Goal: Information Seeking & Learning: Find specific page/section

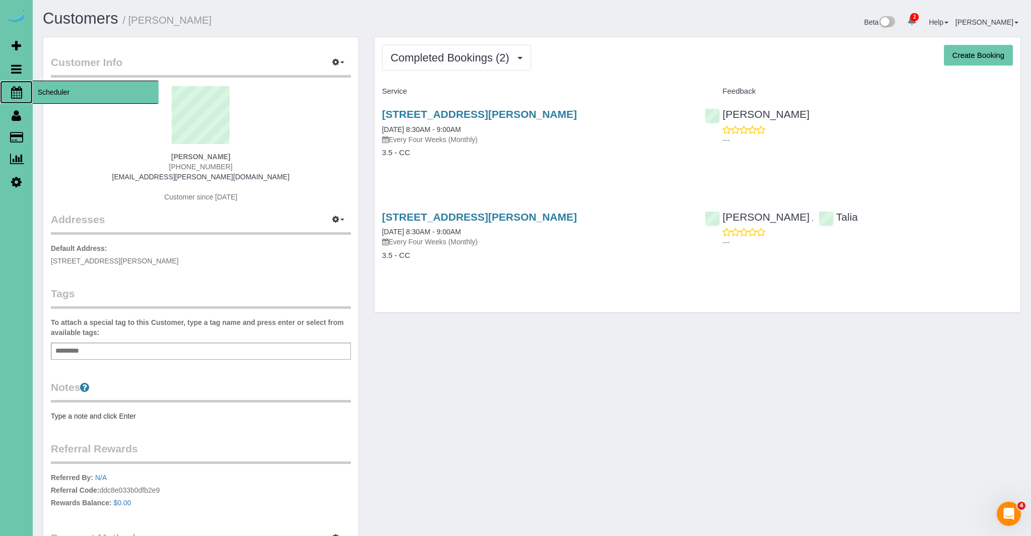
click at [18, 92] on icon at bounding box center [16, 92] width 11 height 12
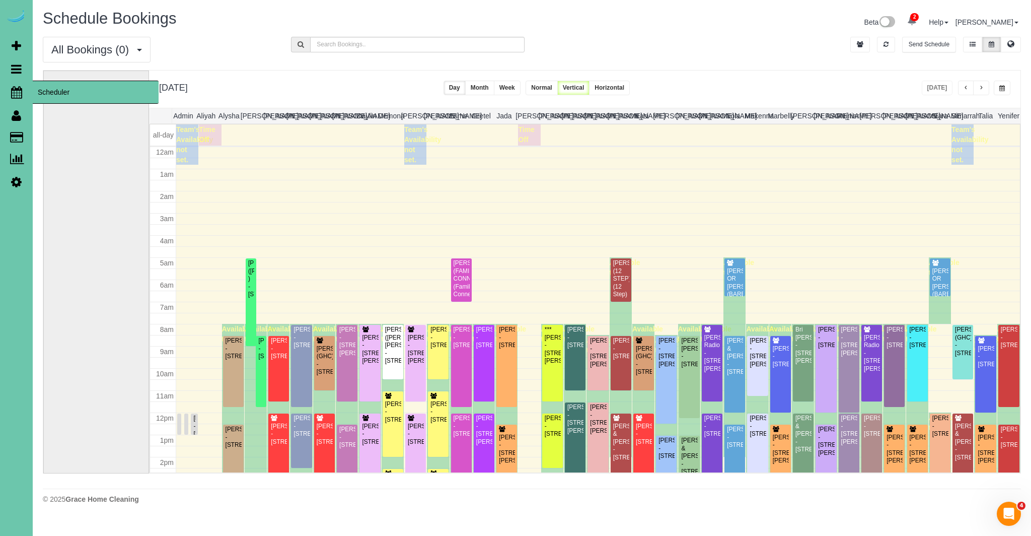
scroll to position [133, 0]
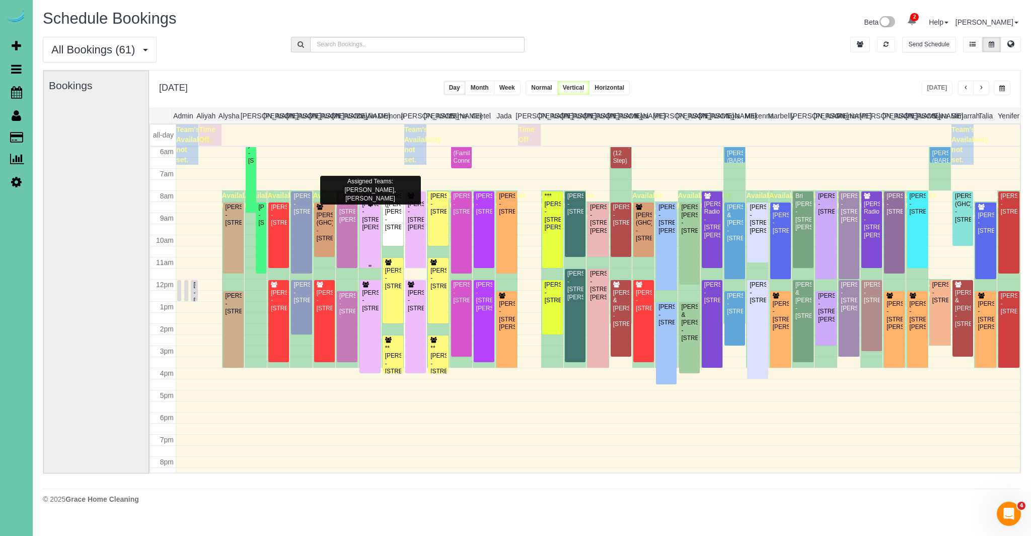
click at [373, 216] on div "[PERSON_NAME] - [STREET_ADDRESS][PERSON_NAME]" at bounding box center [370, 215] width 17 height 31
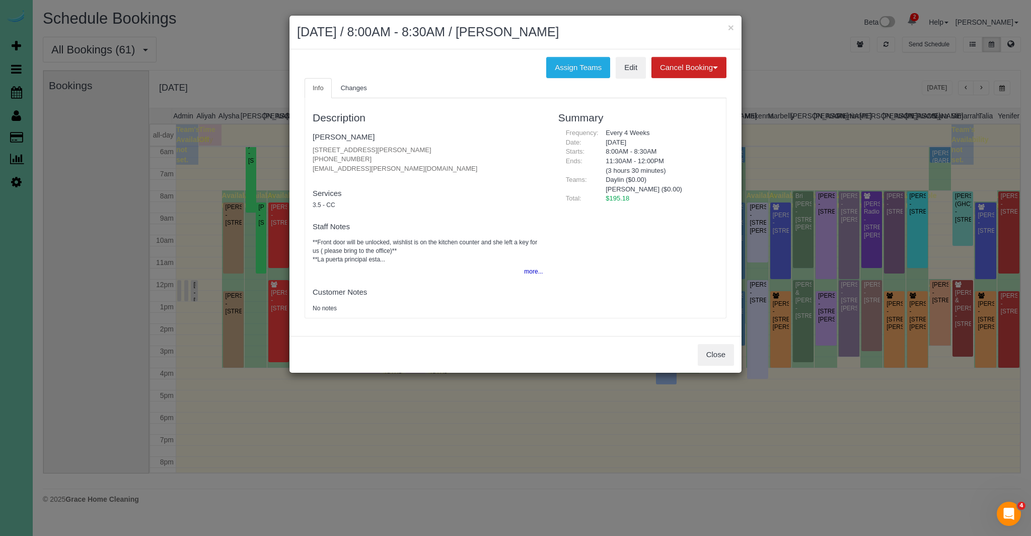
drag, startPoint x: 440, startPoint y: 152, endPoint x: 289, endPoint y: 145, distance: 151.3
click at [289, 145] on div "× [DATE] / 8:00AM - 8:30AM / [PERSON_NAME] Assign Teams Edit Cancel Booking Wit…" at bounding box center [515, 194] width 453 height 358
copy p "[STREET_ADDRESS][PERSON_NAME]"
click at [719, 352] on button "Close" at bounding box center [716, 354] width 36 height 21
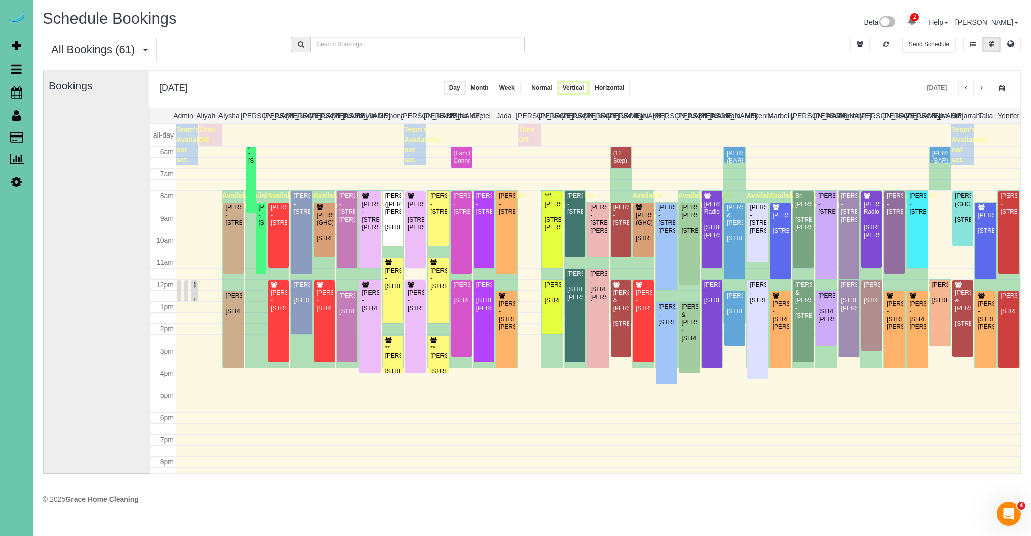
click at [414, 223] on div "[PERSON_NAME] - [STREET_ADDRESS][PERSON_NAME]" at bounding box center [415, 215] width 17 height 31
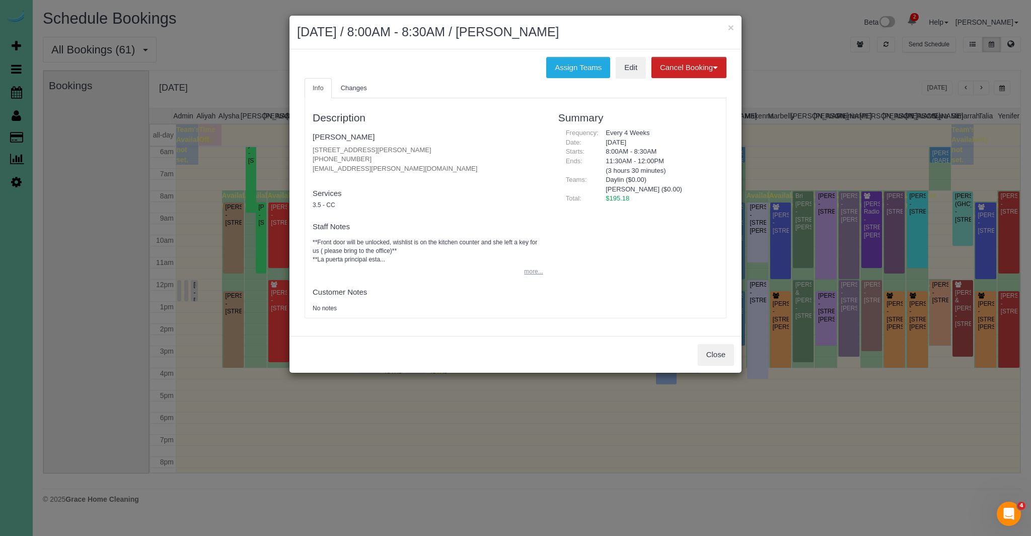
click at [532, 272] on button "more..." at bounding box center [530, 271] width 25 height 15
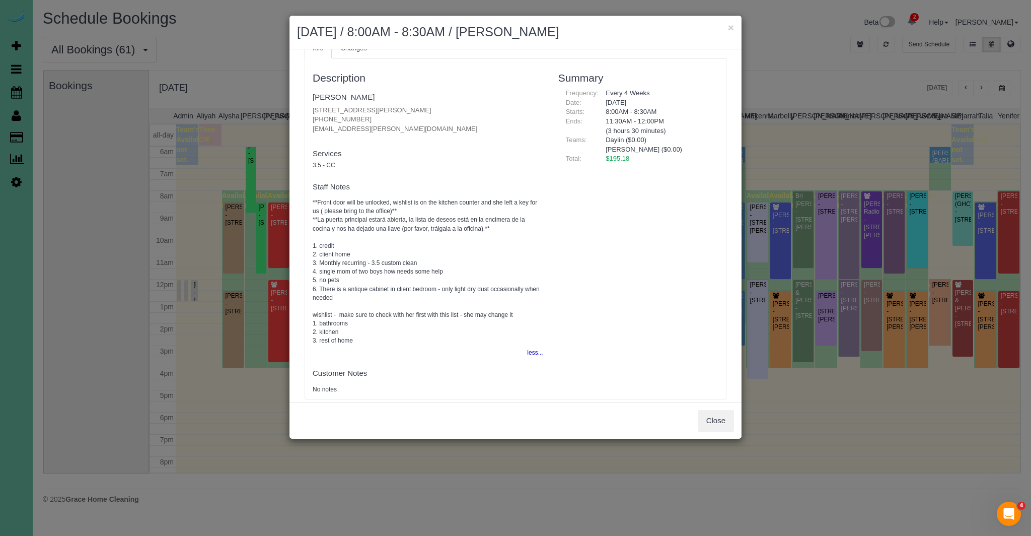
scroll to position [55, 0]
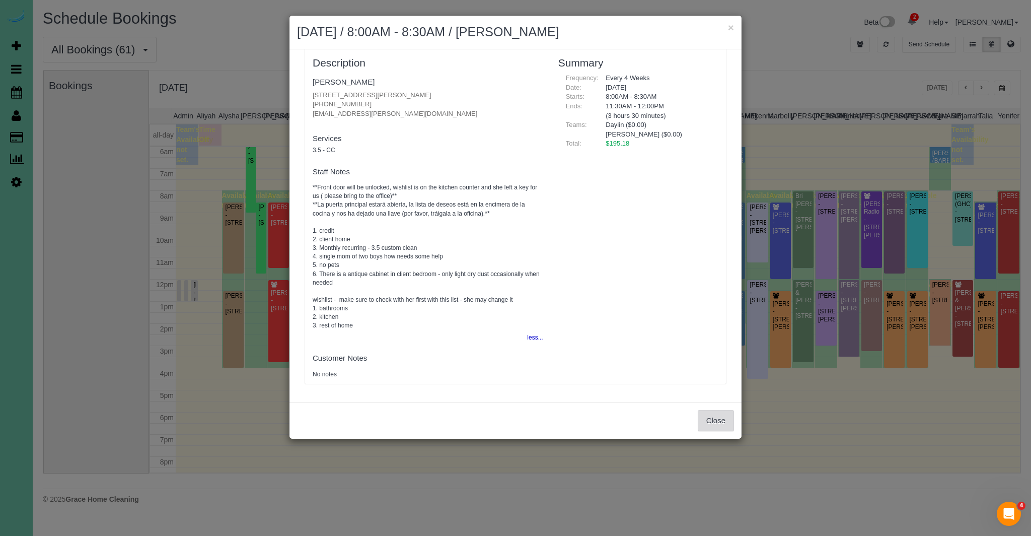
click at [724, 422] on button "Close" at bounding box center [716, 420] width 36 height 21
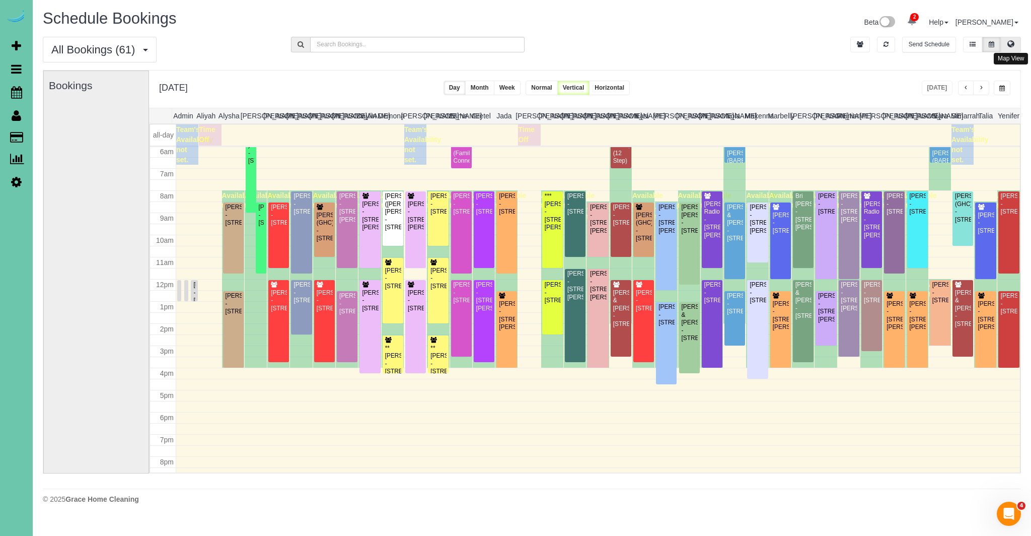
click at [1014, 43] on icon at bounding box center [1011, 44] width 7 height 6
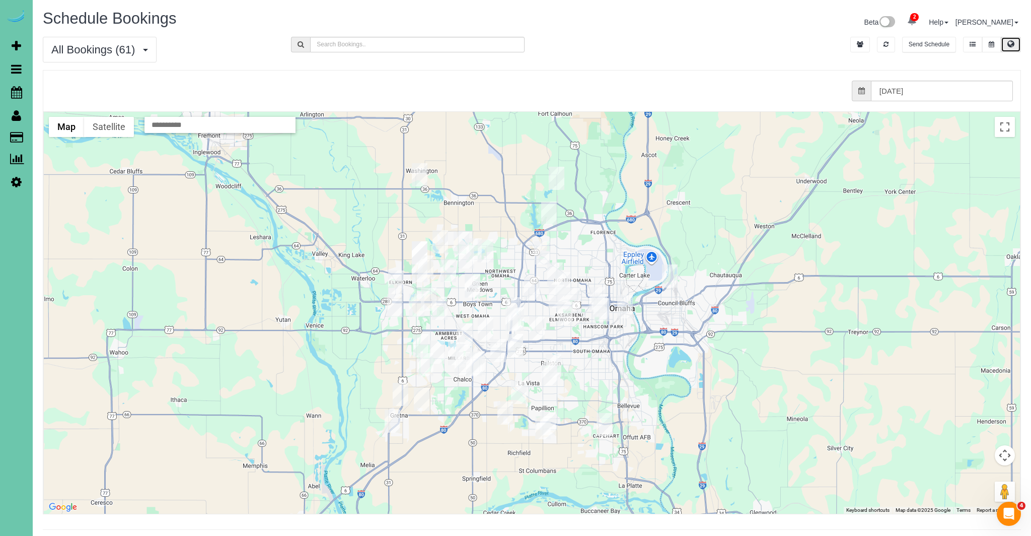
scroll to position [1, 0]
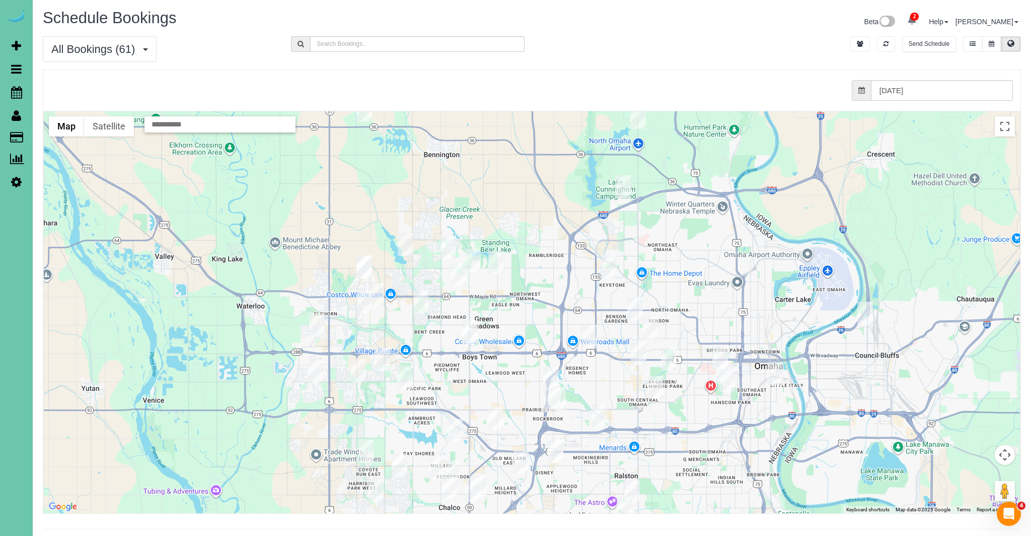
click at [474, 260] on img "08/18/2025 8:30AM - Raechel Warren - 5020 N 141st Street, Omaha, NE 68164" at bounding box center [473, 260] width 16 height 23
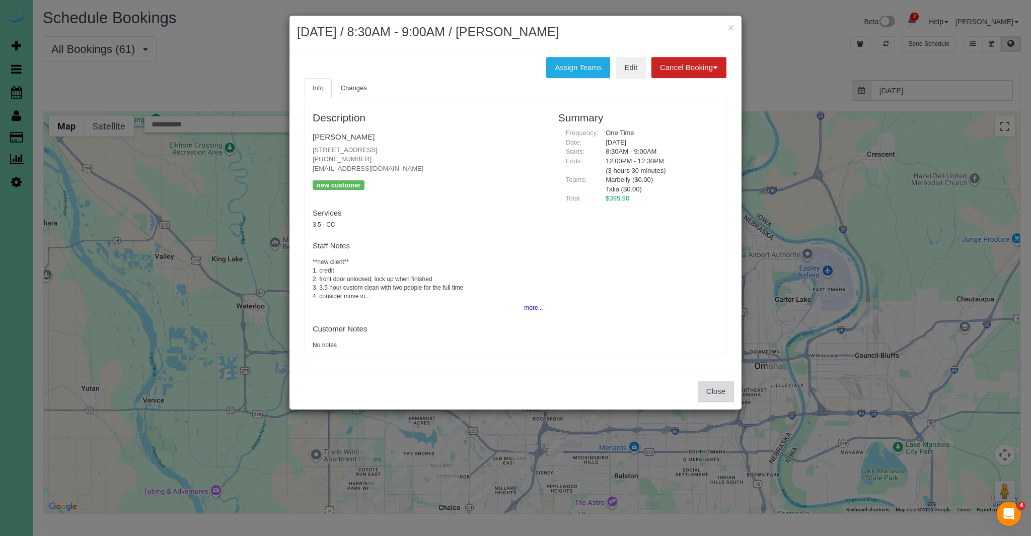
click at [725, 390] on button "Close" at bounding box center [716, 391] width 36 height 21
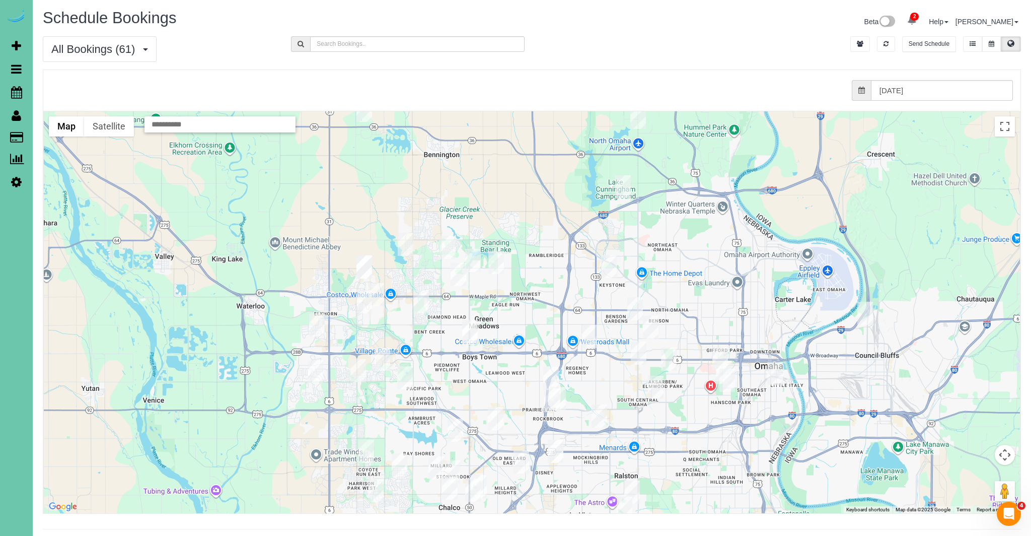
click at [463, 276] on img "08/18/2025 8:00AM - Hannah Radio - 14742 Sahler St, Omaha, NE 68116" at bounding box center [459, 274] width 16 height 23
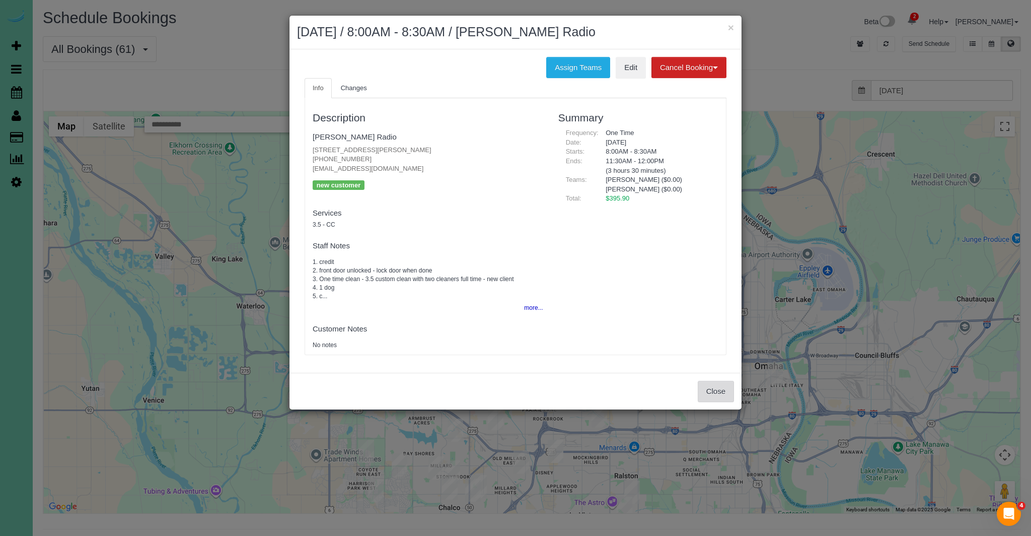
click at [716, 391] on button "Close" at bounding box center [716, 391] width 36 height 21
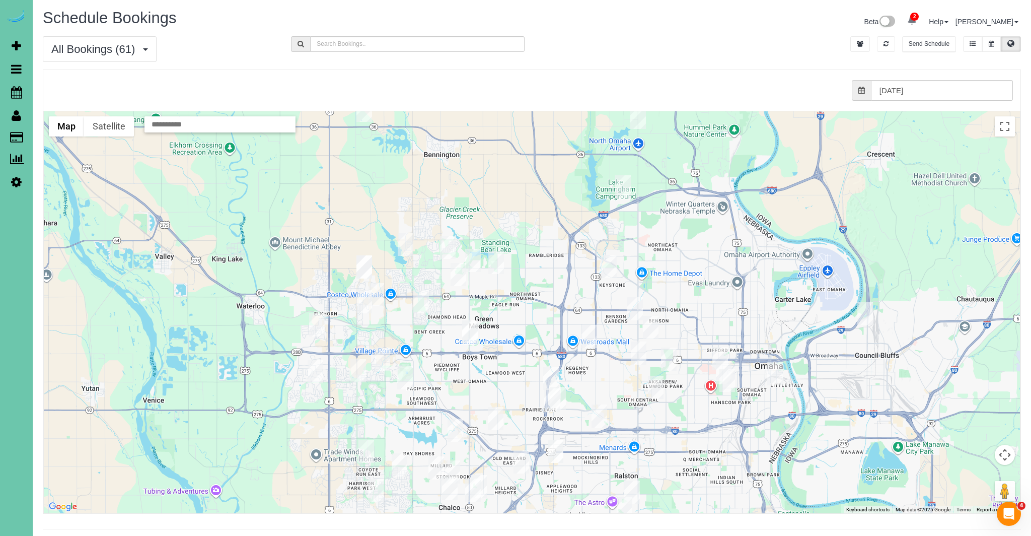
click at [379, 294] on img "08/18/2025 8:00AM - Bryan Hunter - 3113 N 183rd Street, Elkhorn, NE 68022" at bounding box center [377, 294] width 16 height 23
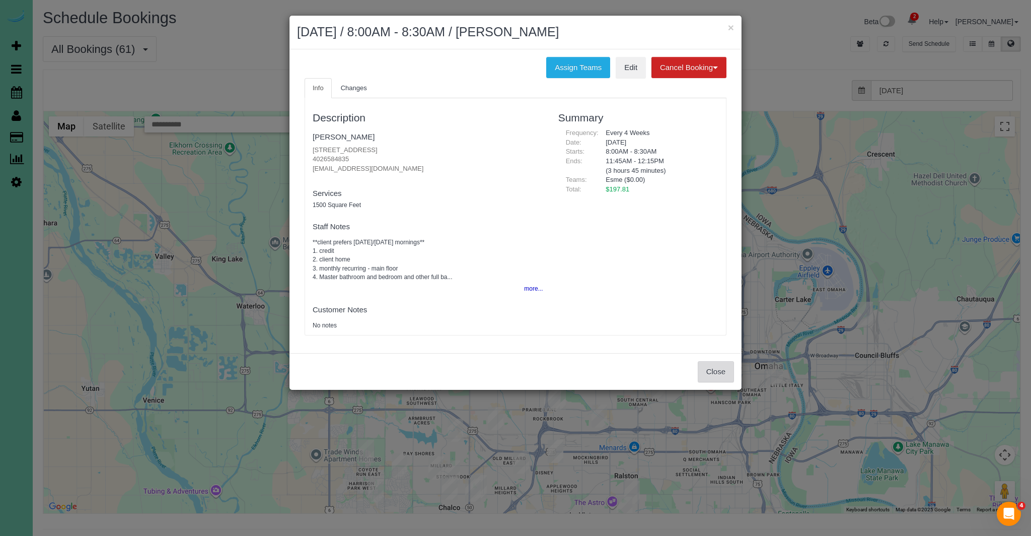
click at [711, 382] on button "Close" at bounding box center [716, 371] width 36 height 21
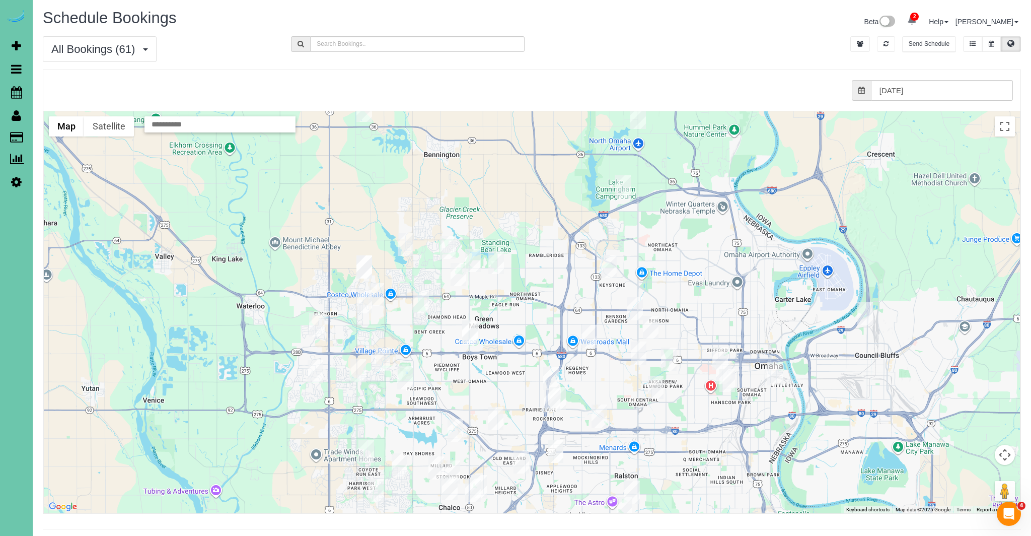
click at [550, 380] on img "08/18/2025 12:00PM - Amy & Dan Swanson - 1529 South 109th Street, Omaha, NE 681…" at bounding box center [551, 378] width 16 height 23
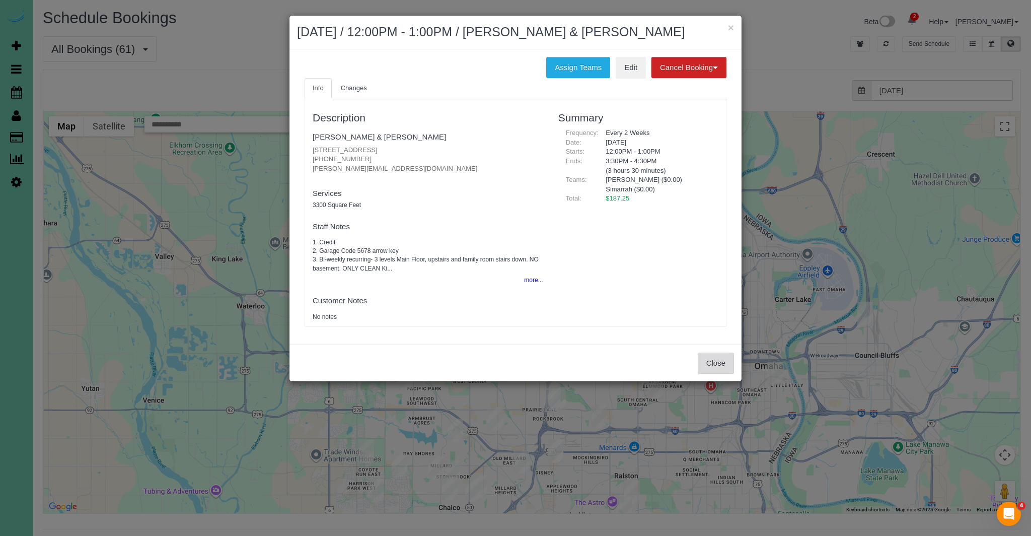
click at [724, 370] on button "Close" at bounding box center [716, 363] width 36 height 21
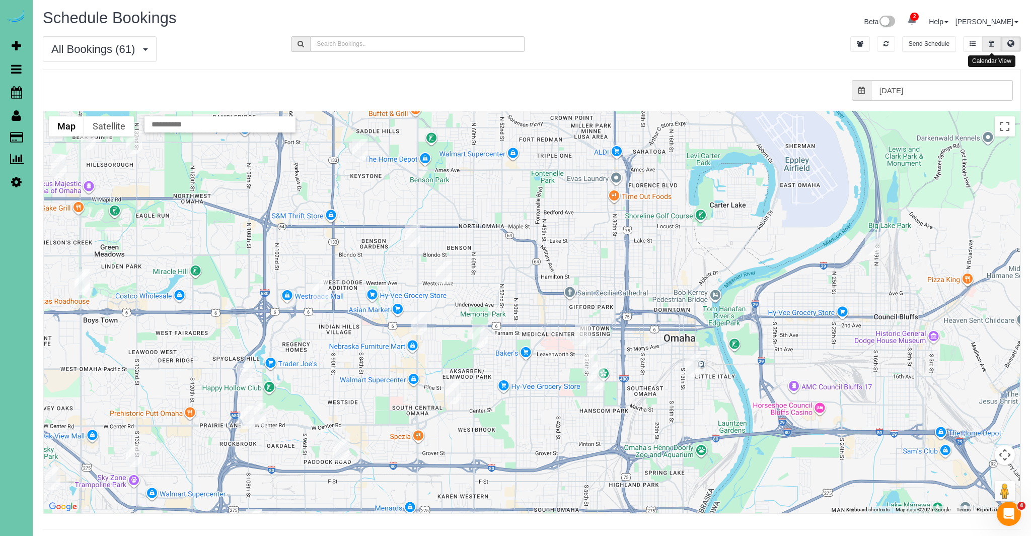
click at [999, 44] on button at bounding box center [992, 44] width 19 height 16
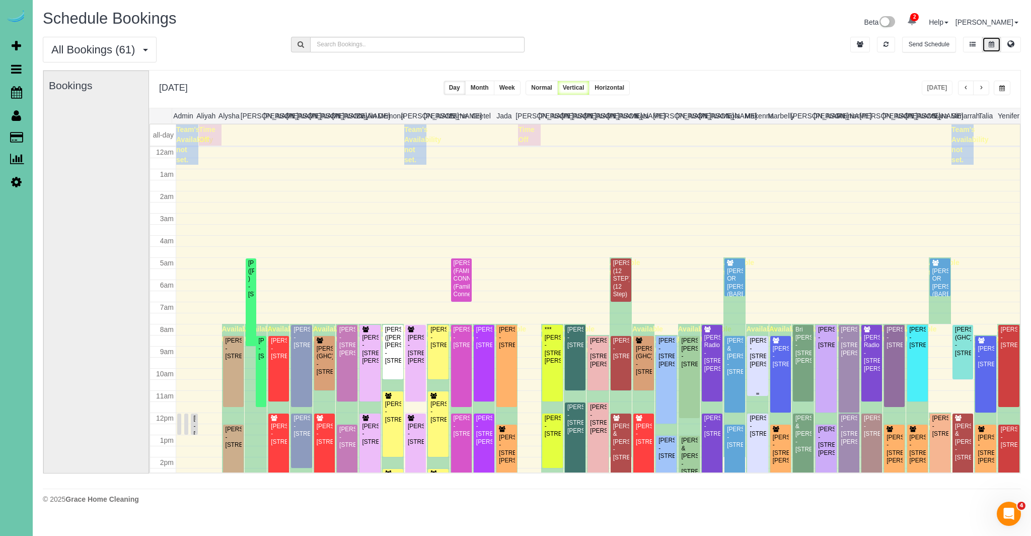
scroll to position [133, 0]
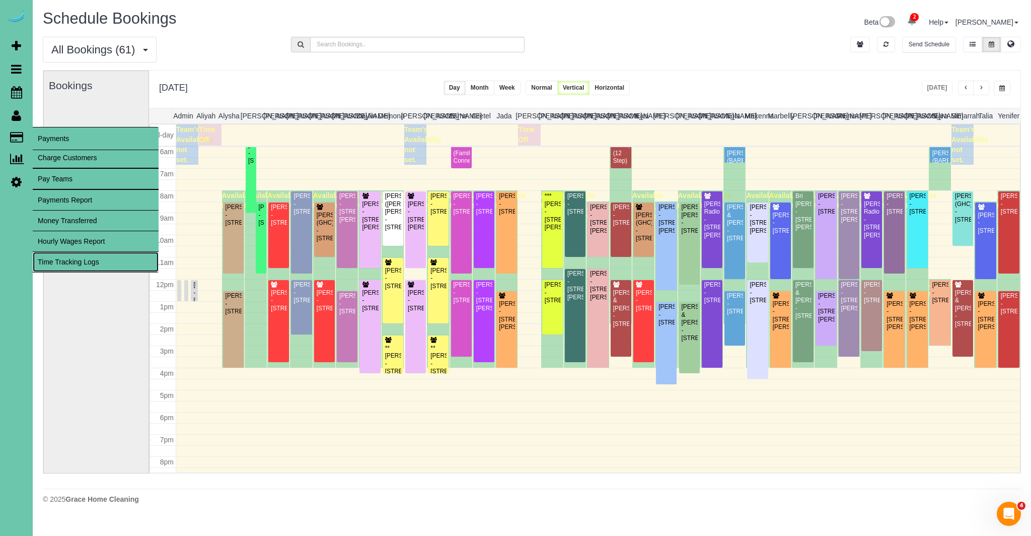
click at [94, 261] on link "Time Tracking Logs" at bounding box center [96, 262] width 126 height 20
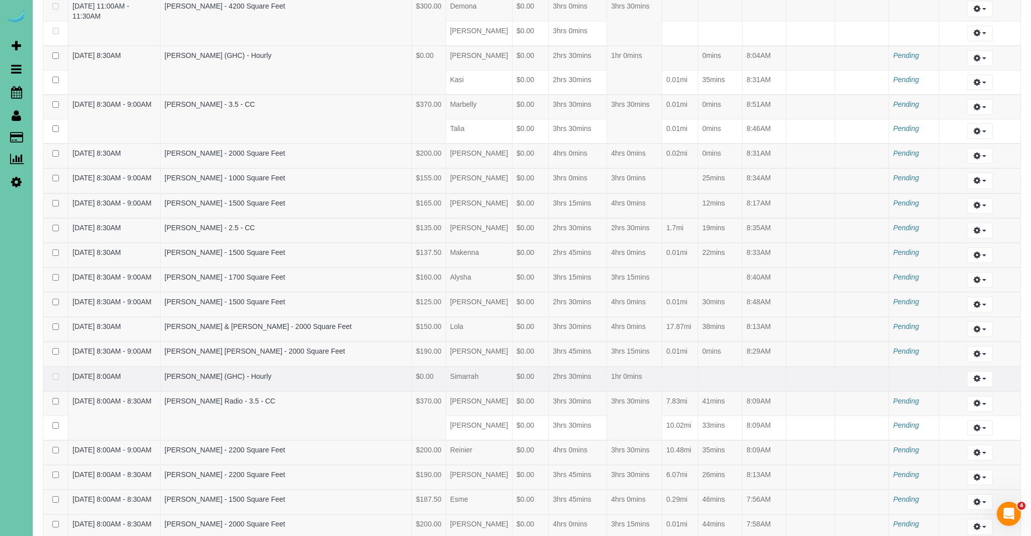
scroll to position [1117, 0]
